Goal: Task Accomplishment & Management: Manage account settings

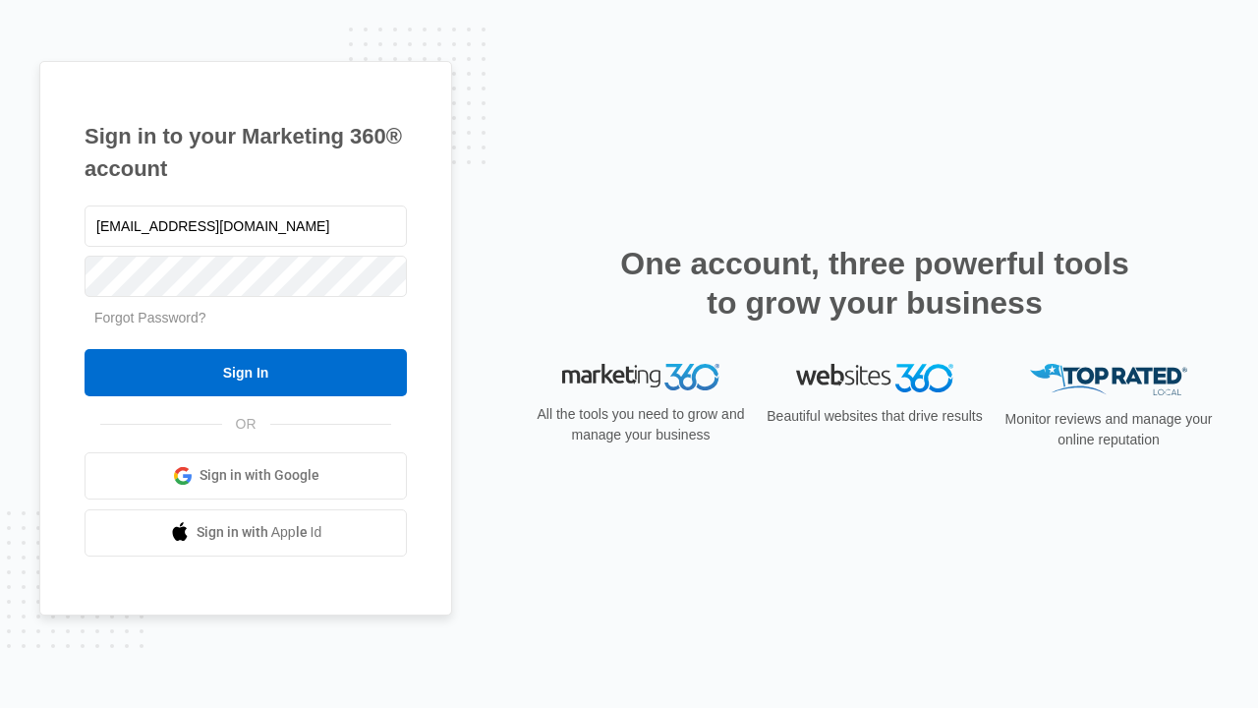
type input "[EMAIL_ADDRESS][DOMAIN_NAME]"
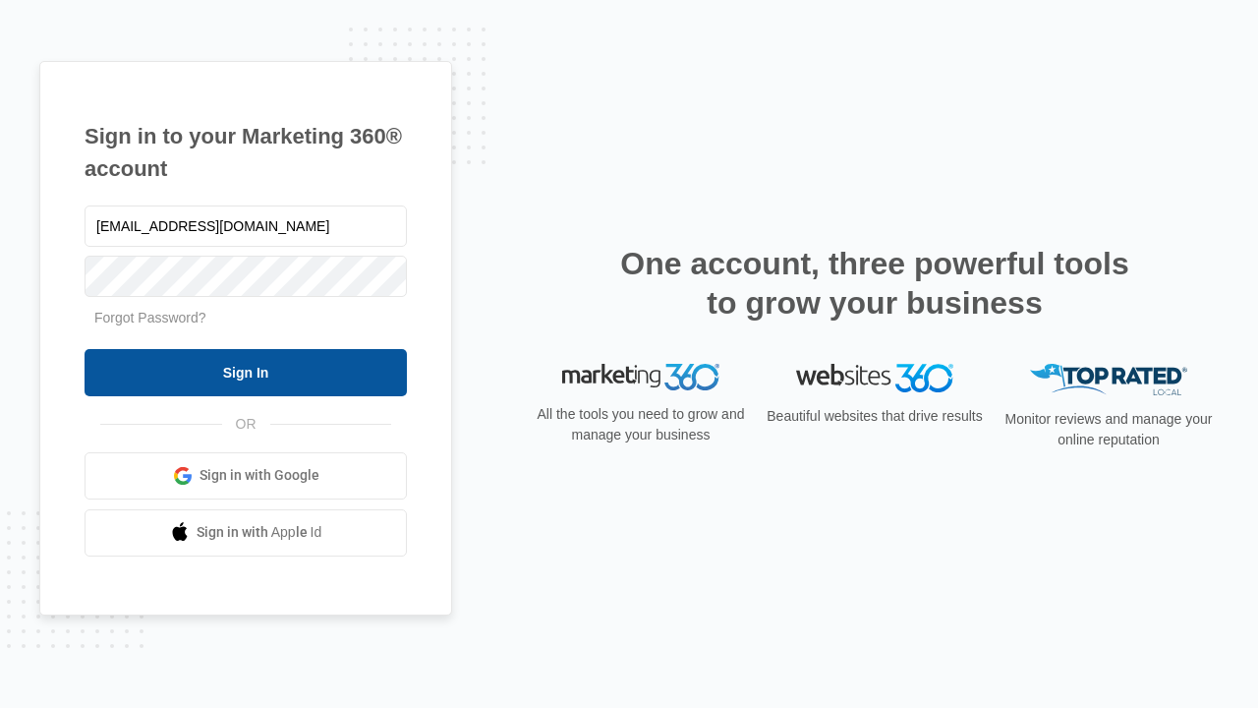
click at [246, 371] on input "Sign In" at bounding box center [246, 372] width 322 height 47
